Goal: Use online tool/utility: Utilize a website feature to perform a specific function

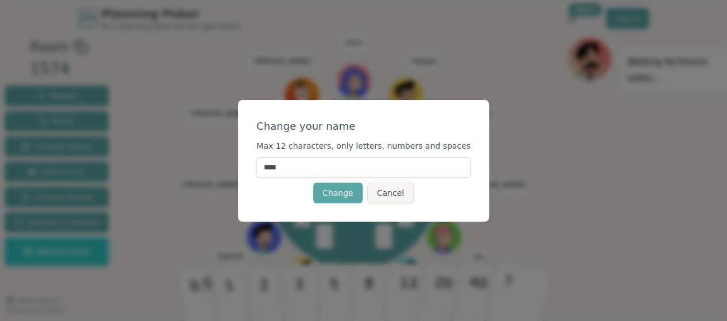
click at [290, 170] on input "****" at bounding box center [363, 167] width 214 height 21
type input "*****"
click at [343, 187] on button "Change" at bounding box center [337, 193] width 49 height 21
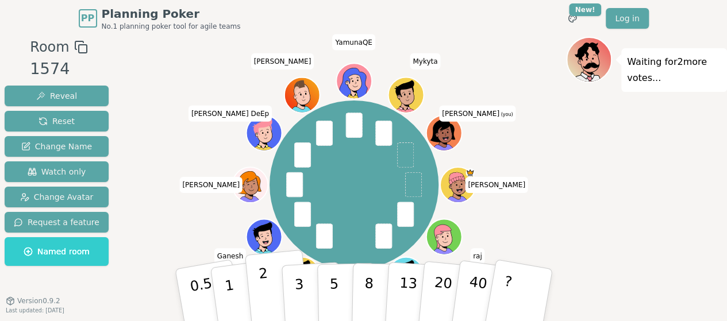
click at [263, 276] on p "2" at bounding box center [264, 297] width 15 height 63
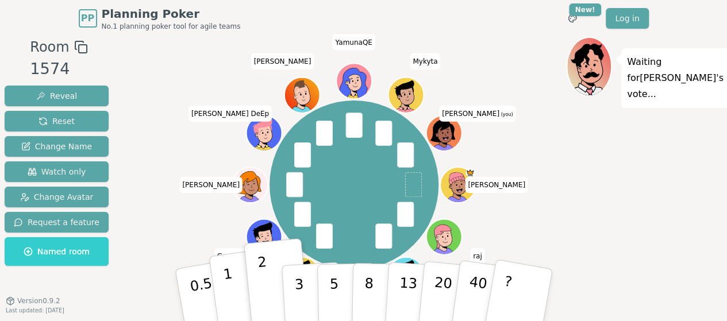
click at [243, 281] on button "1" at bounding box center [243, 295] width 68 height 93
click at [263, 286] on p "2" at bounding box center [264, 297] width 15 height 63
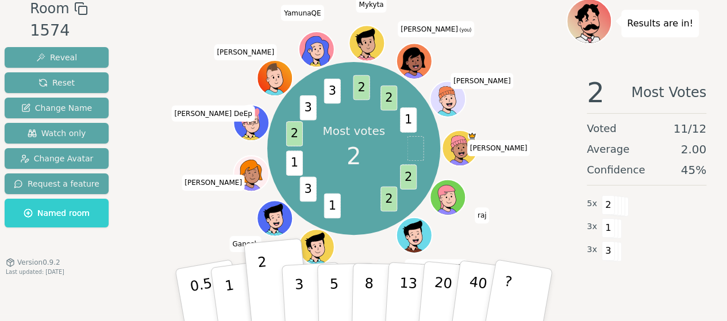
scroll to position [51, 0]
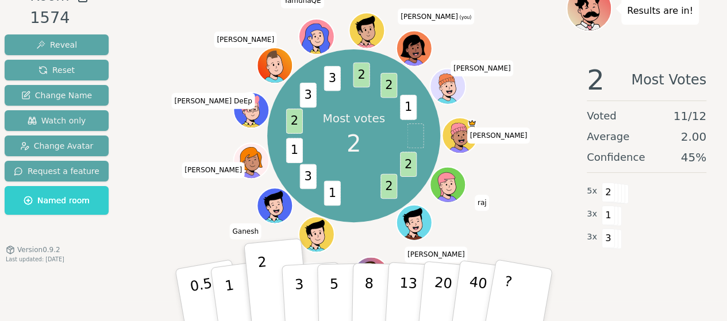
click at [528, 216] on div "Most votes 2 2 2 1 3 1 2 3 3 2 2 1 Patrick raj Syed Karina Yamuna Dev Ganesh Ja…" at bounding box center [353, 135] width 425 height 259
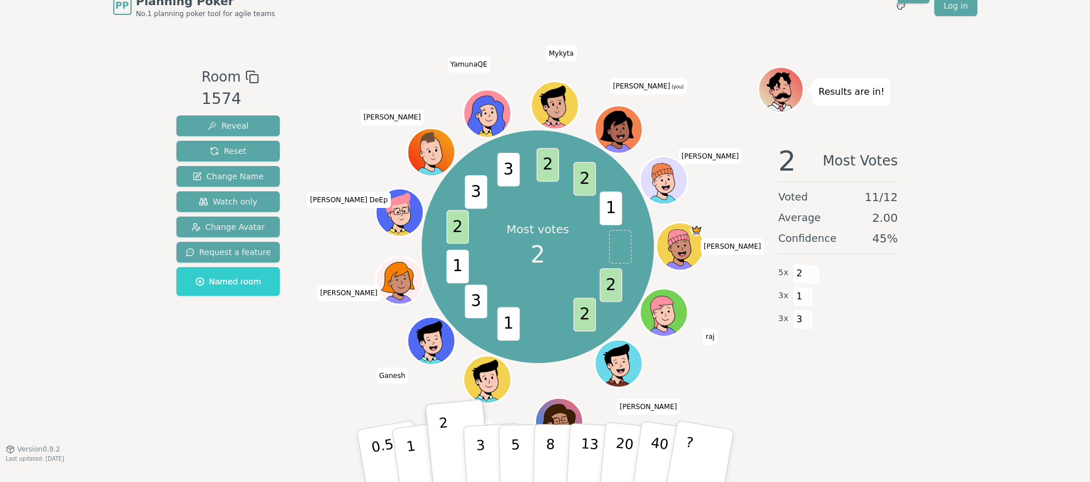
scroll to position [13, 0]
click at [723, 121] on div "Most votes 2 2 2 1 3 1 2 3 3 2 2 1 Patrick raj Syed Karina Yamuna Dev Ganesh Ja…" at bounding box center [538, 246] width 440 height 318
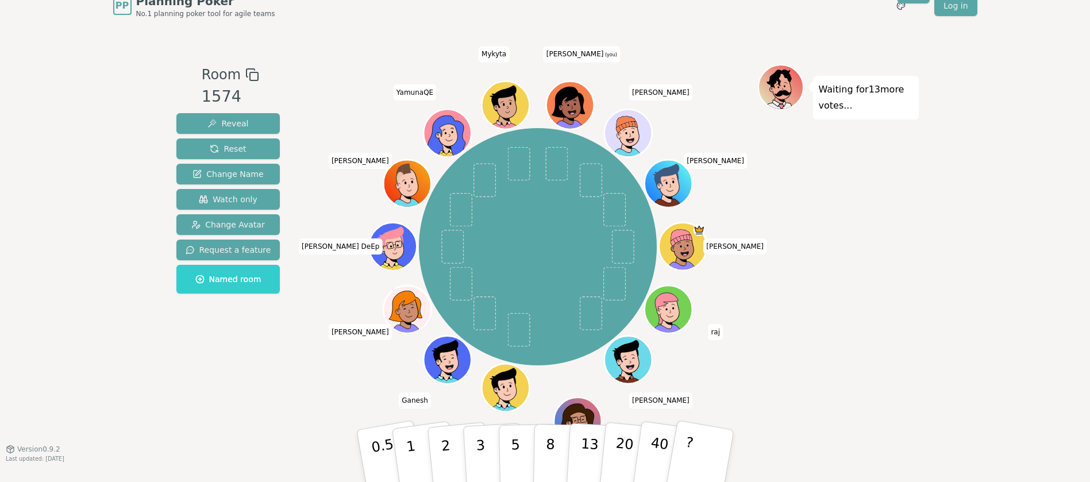
scroll to position [11, 0]
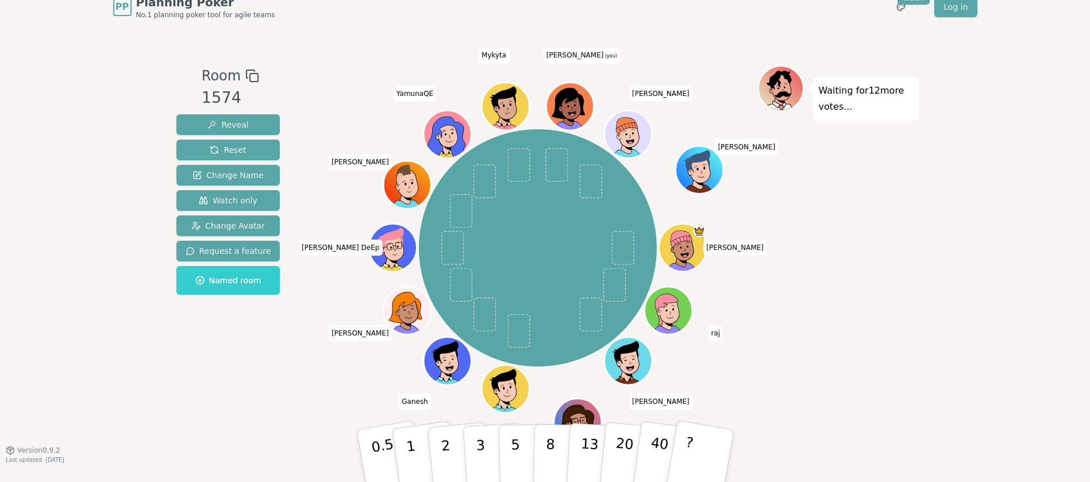
click at [571, 95] on icon at bounding box center [567, 104] width 33 height 30
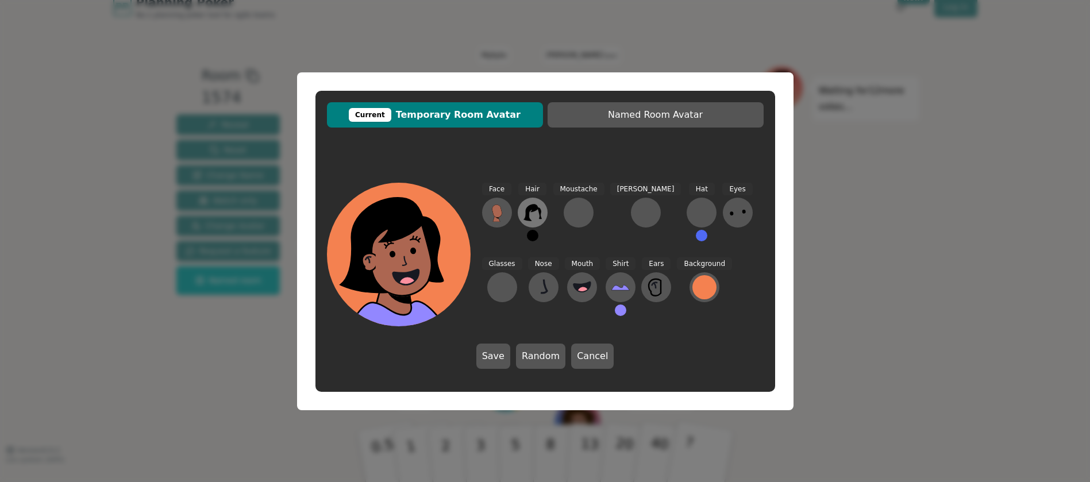
click at [529, 208] on icon at bounding box center [533, 213] width 18 height 17
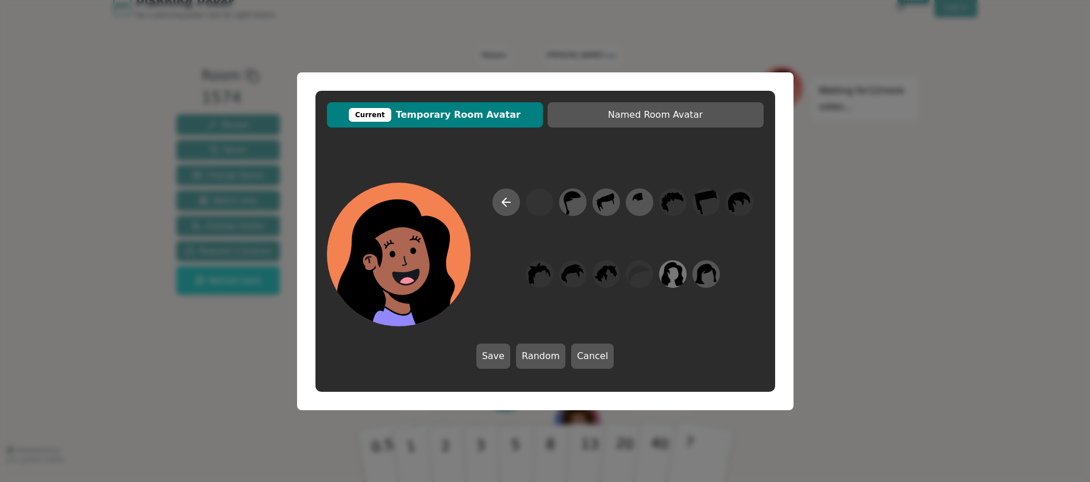
click at [675, 271] on icon at bounding box center [673, 274] width 22 height 26
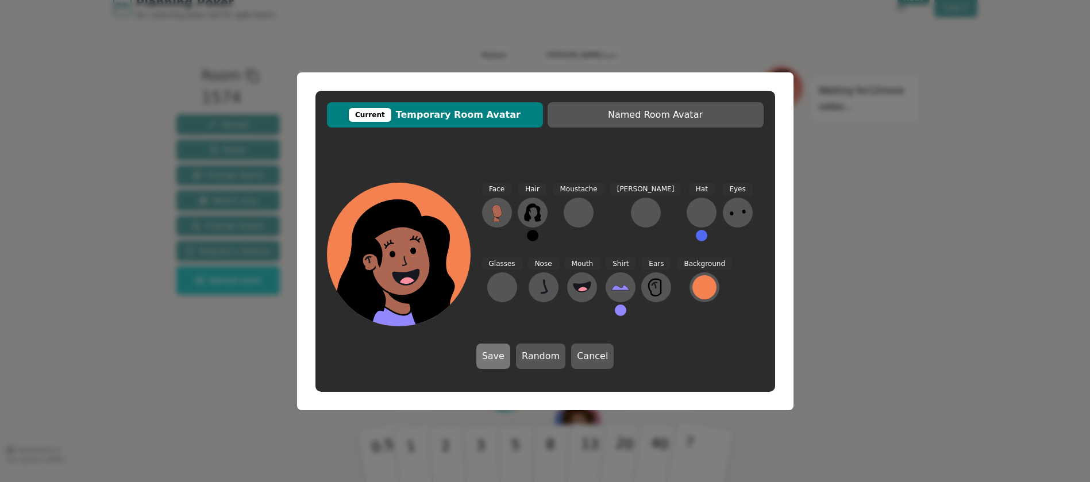
click at [499, 321] on button "Save" at bounding box center [493, 356] width 34 height 25
